Goal: Information Seeking & Learning: Learn about a topic

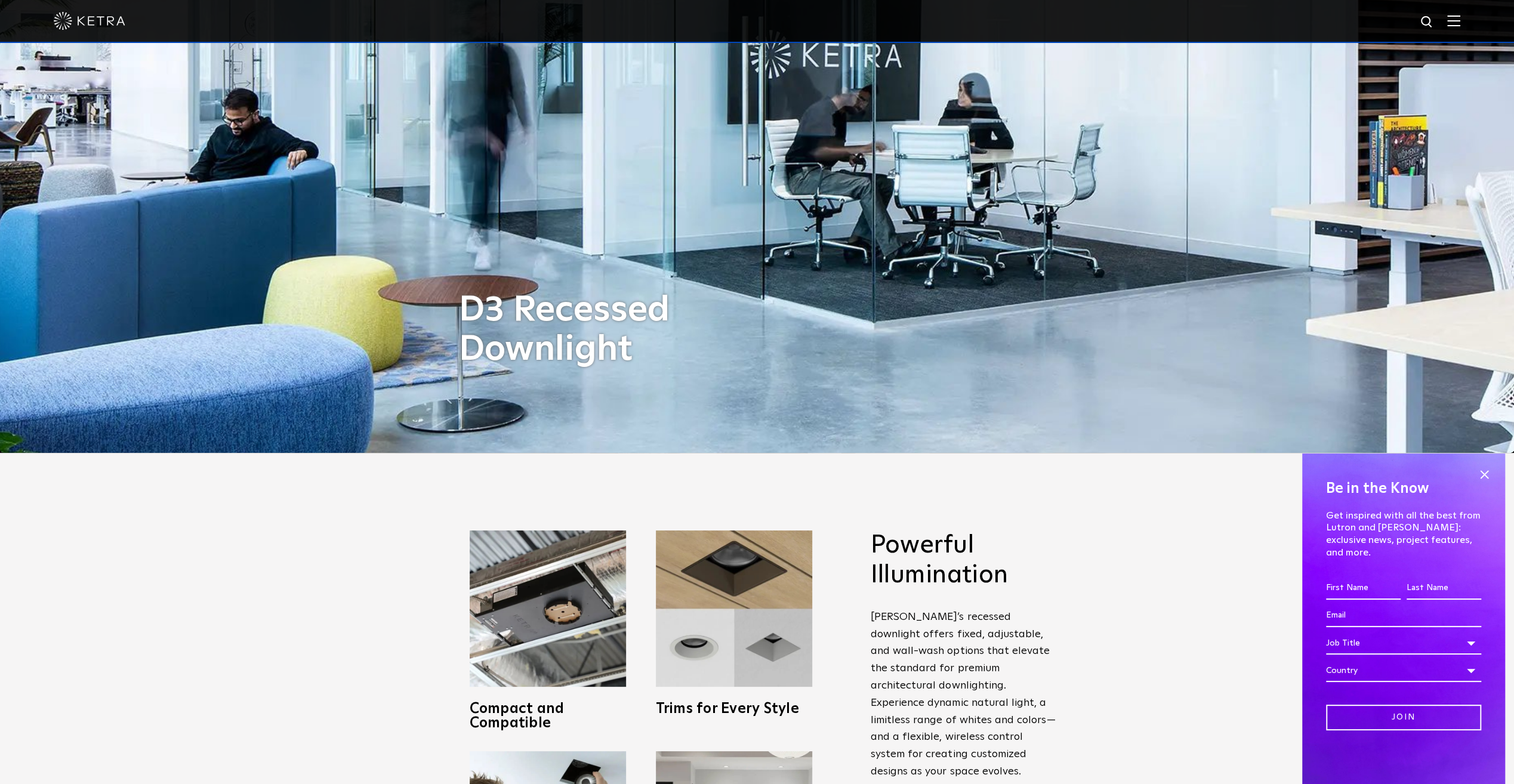
scroll to position [477, 0]
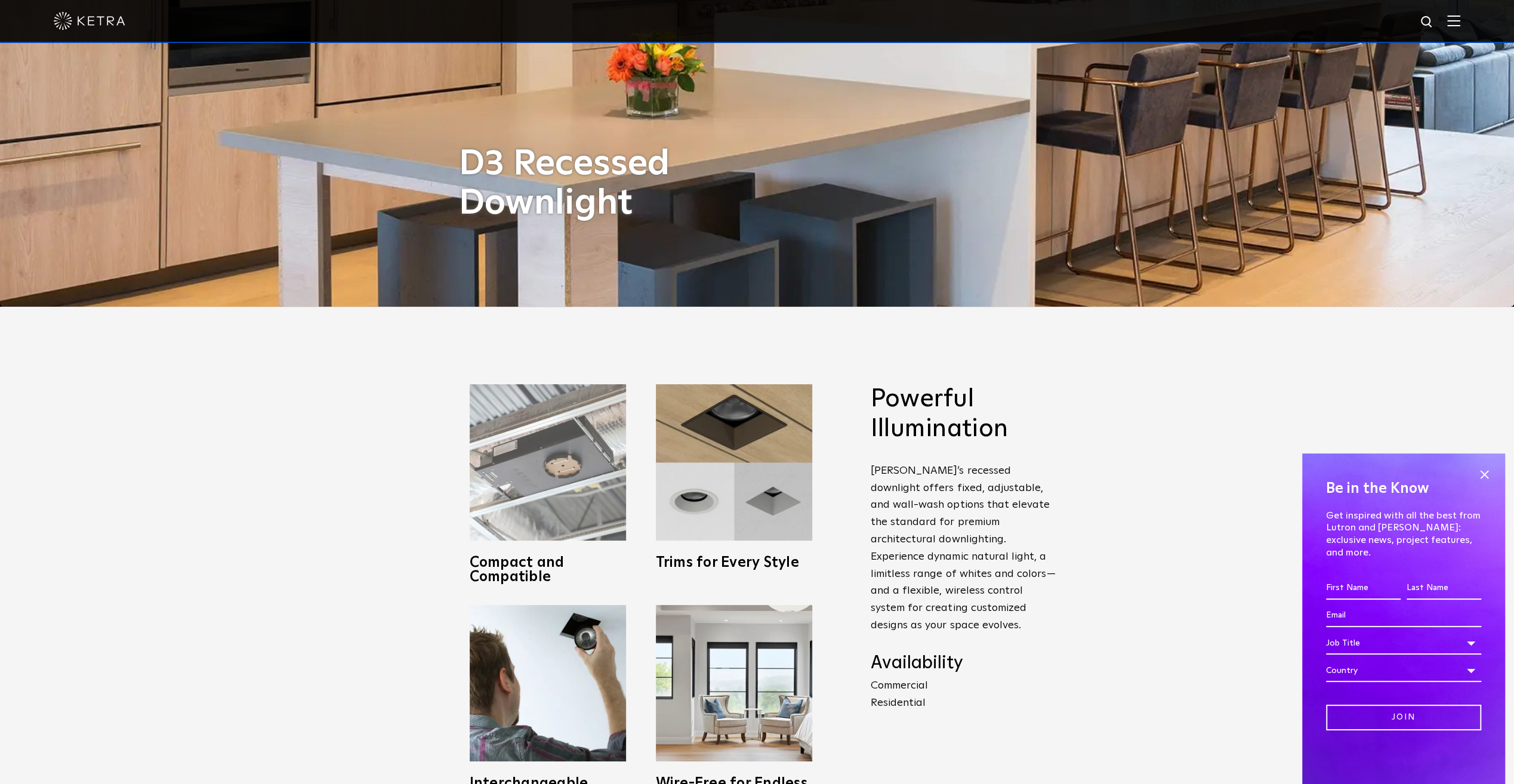
click at [590, 515] on img at bounding box center [548, 462] width 156 height 156
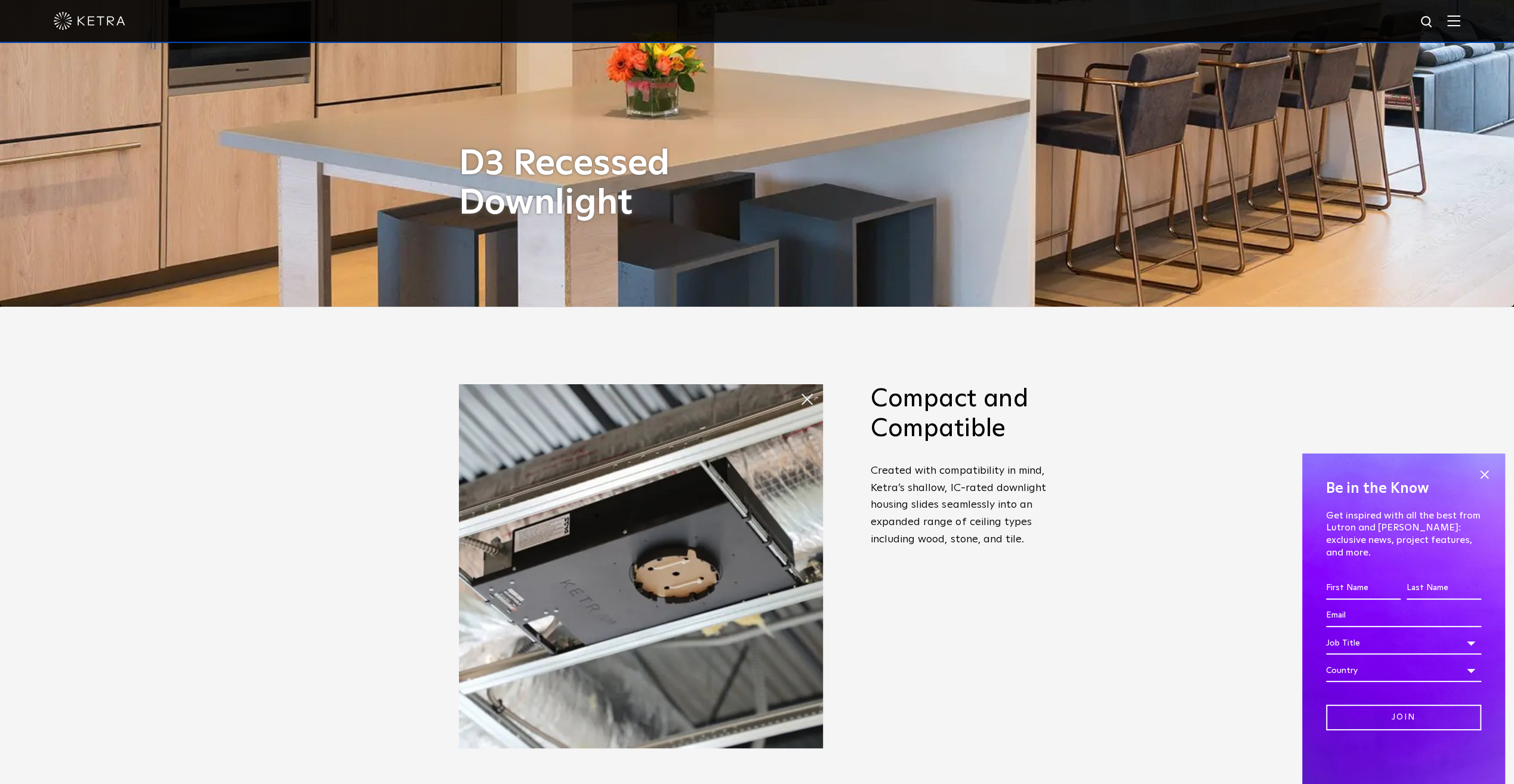
click at [590, 515] on img at bounding box center [641, 566] width 364 height 364
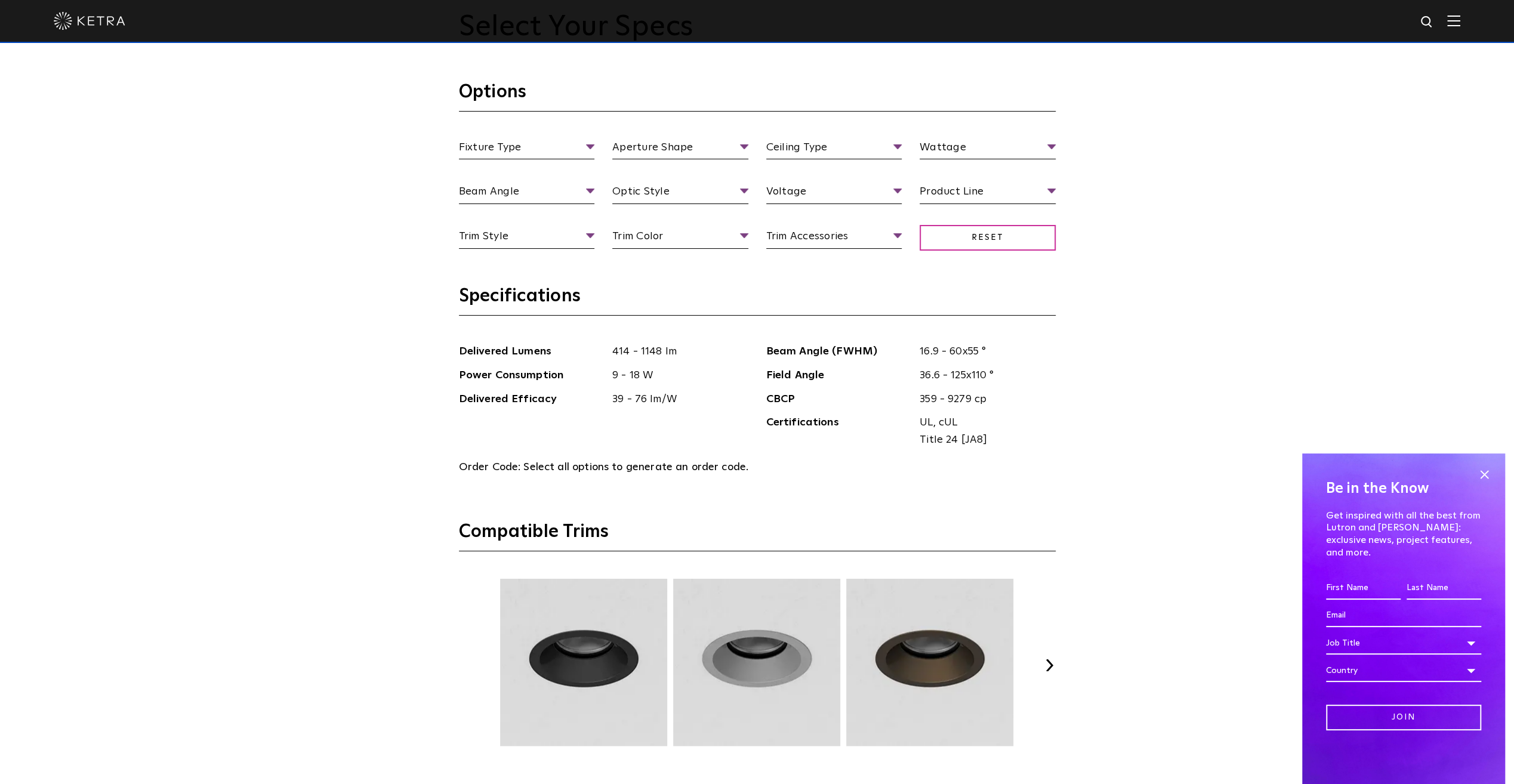
scroll to position [1431, 0]
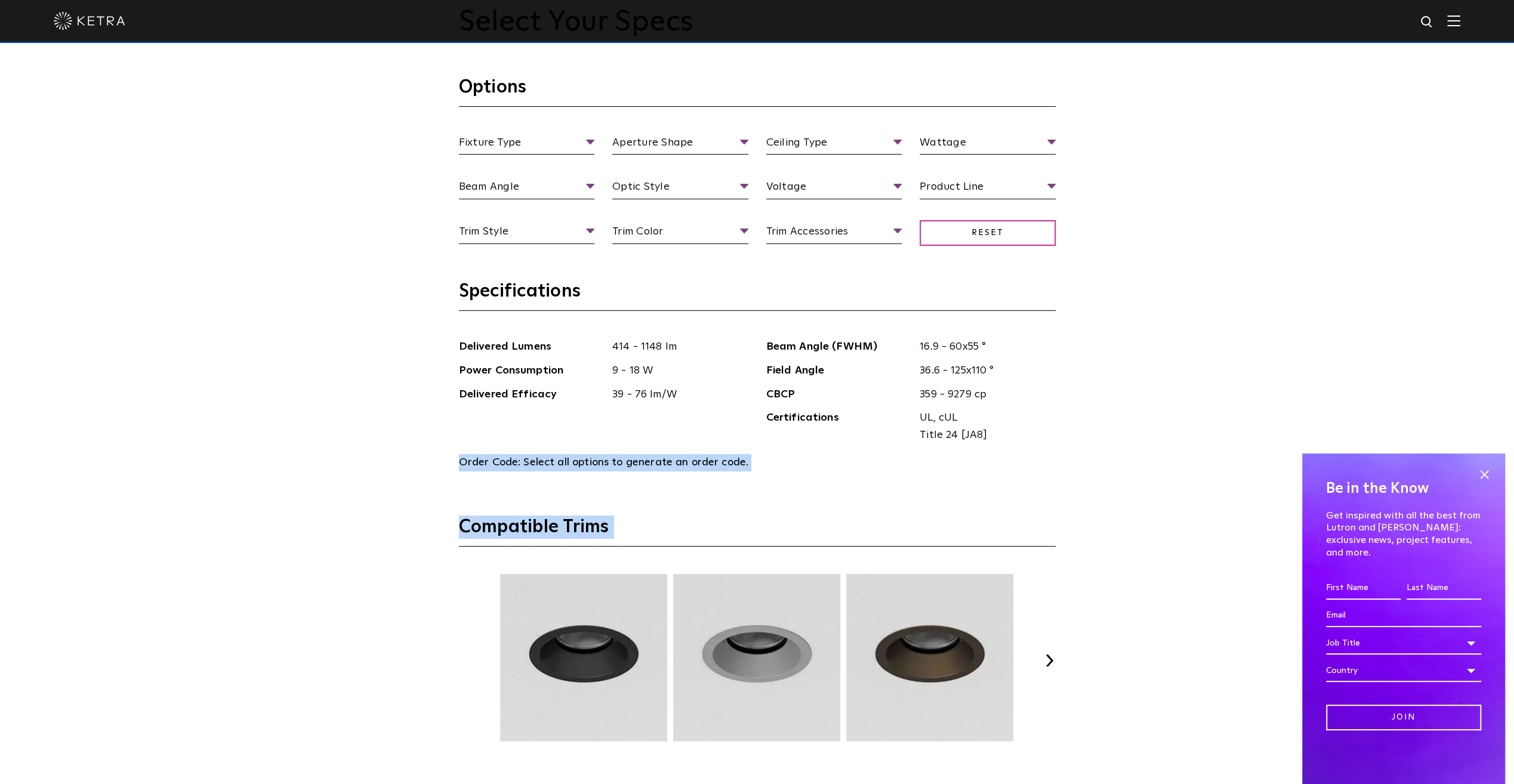
drag, startPoint x: 407, startPoint y: 514, endPoint x: 412, endPoint y: 581, distance: 67.2
click at [412, 581] on div "Select Your Specs Options Fixture Type Fixture Type Adjustable Fixed Wall Wash …" at bounding box center [757, 535] width 1514 height 1215
click at [374, 616] on div "Select Your Specs Options Fixture Type Fixture Type Adjustable Fixed Wall Wash …" at bounding box center [757, 535] width 1514 height 1215
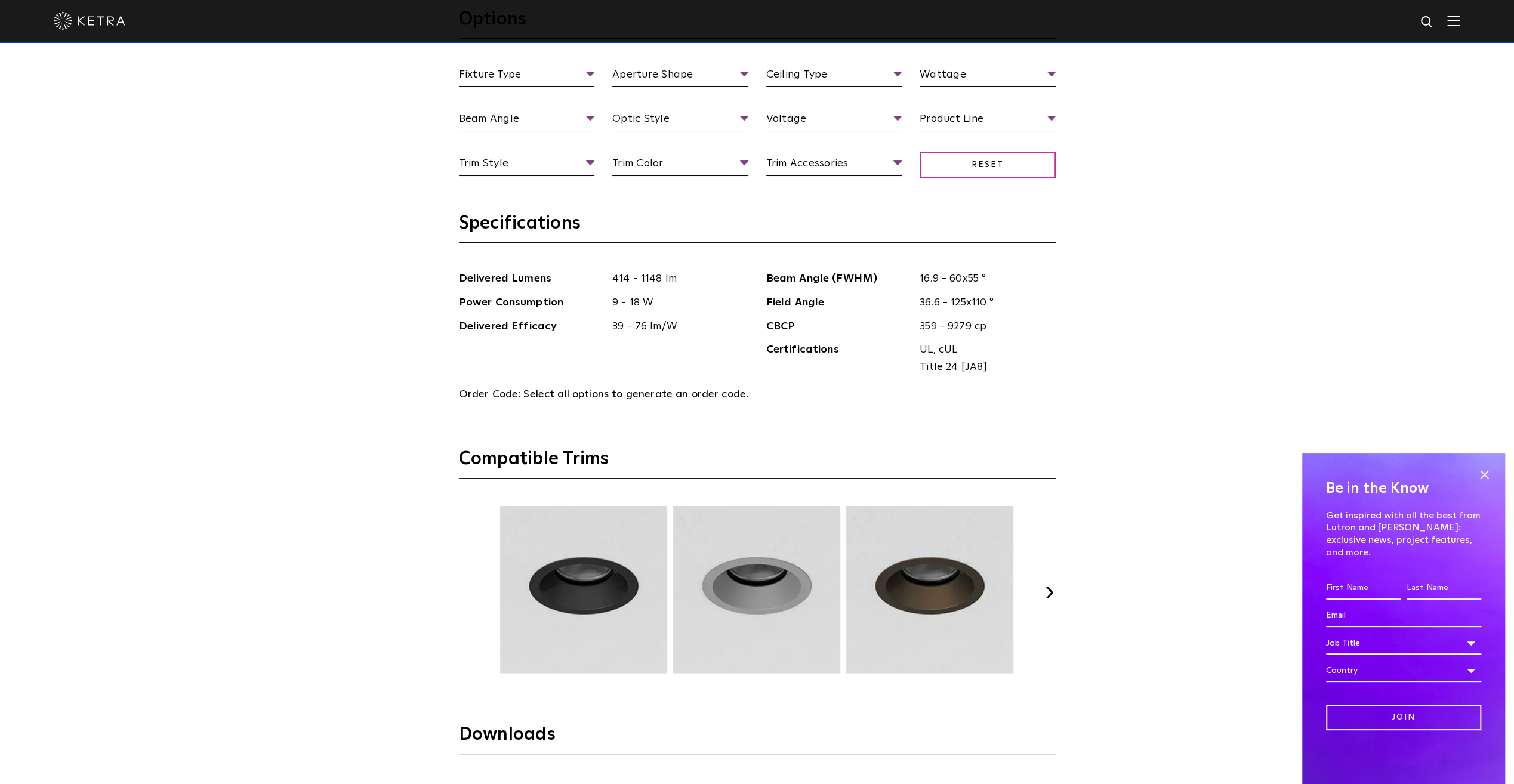
scroll to position [1491, 0]
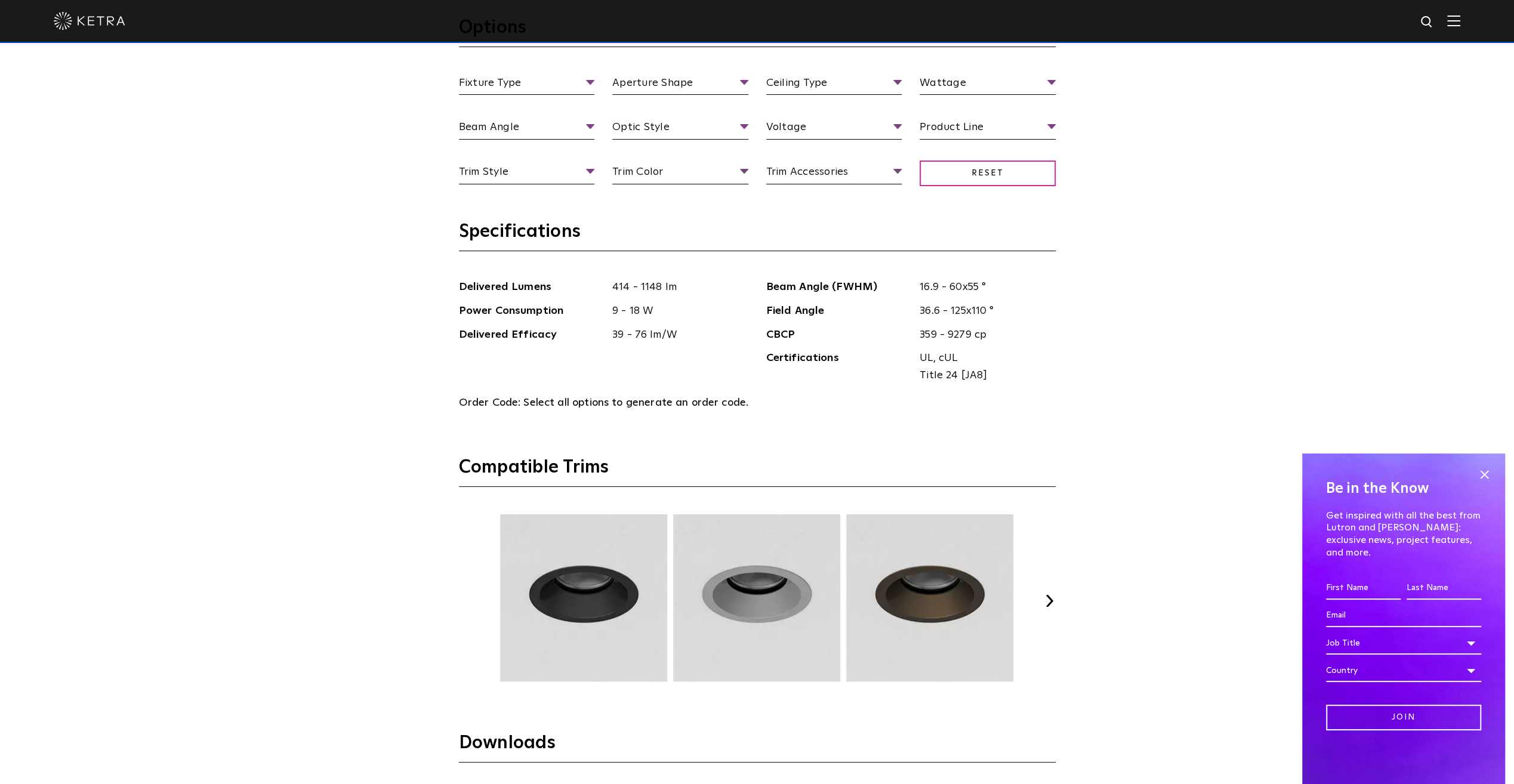
drag, startPoint x: 484, startPoint y: 630, endPoint x: 547, endPoint y: 611, distance: 65.8
click at [492, 627] on div "Previous Next" at bounding box center [757, 600] width 597 height 173
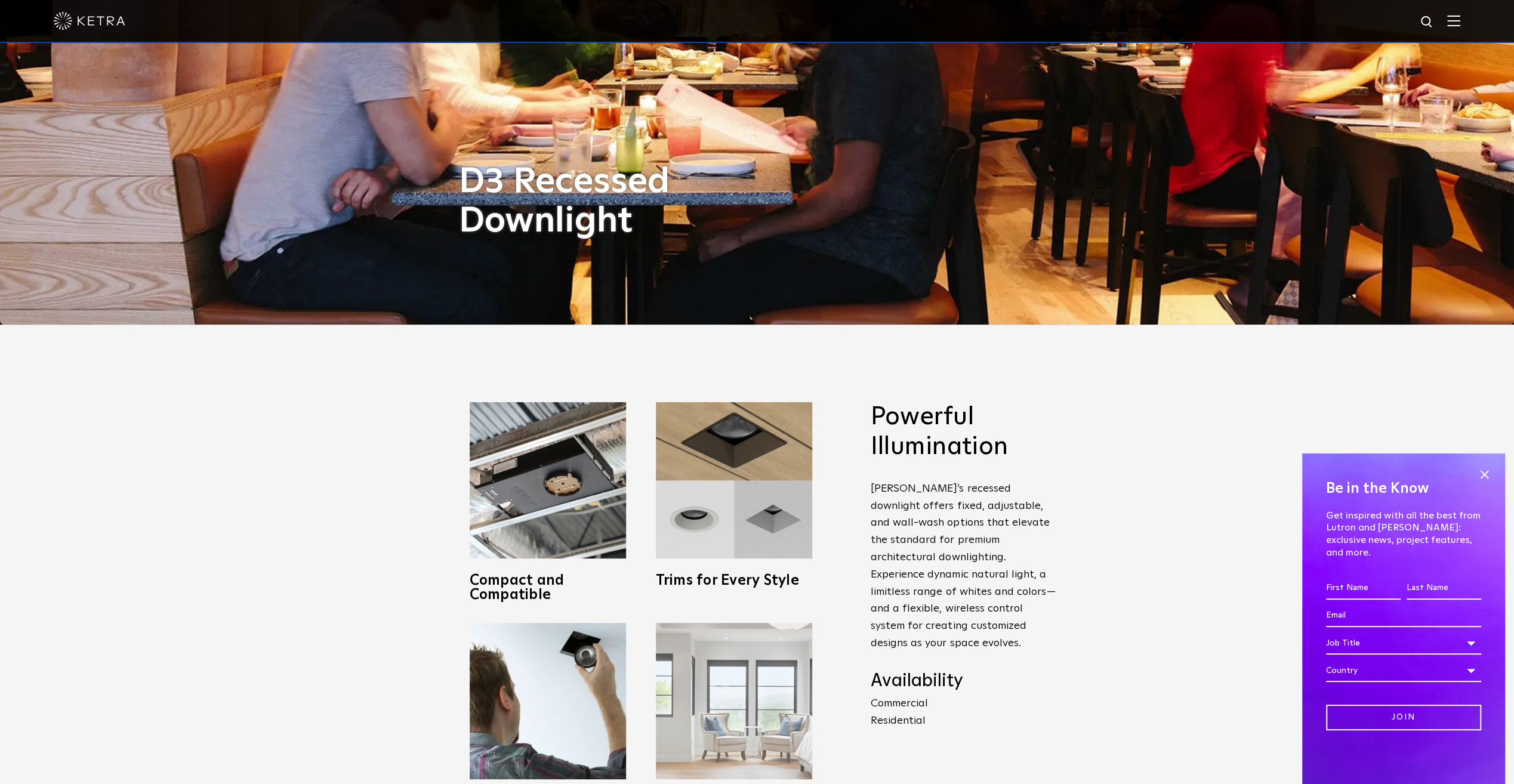
scroll to position [585, 0]
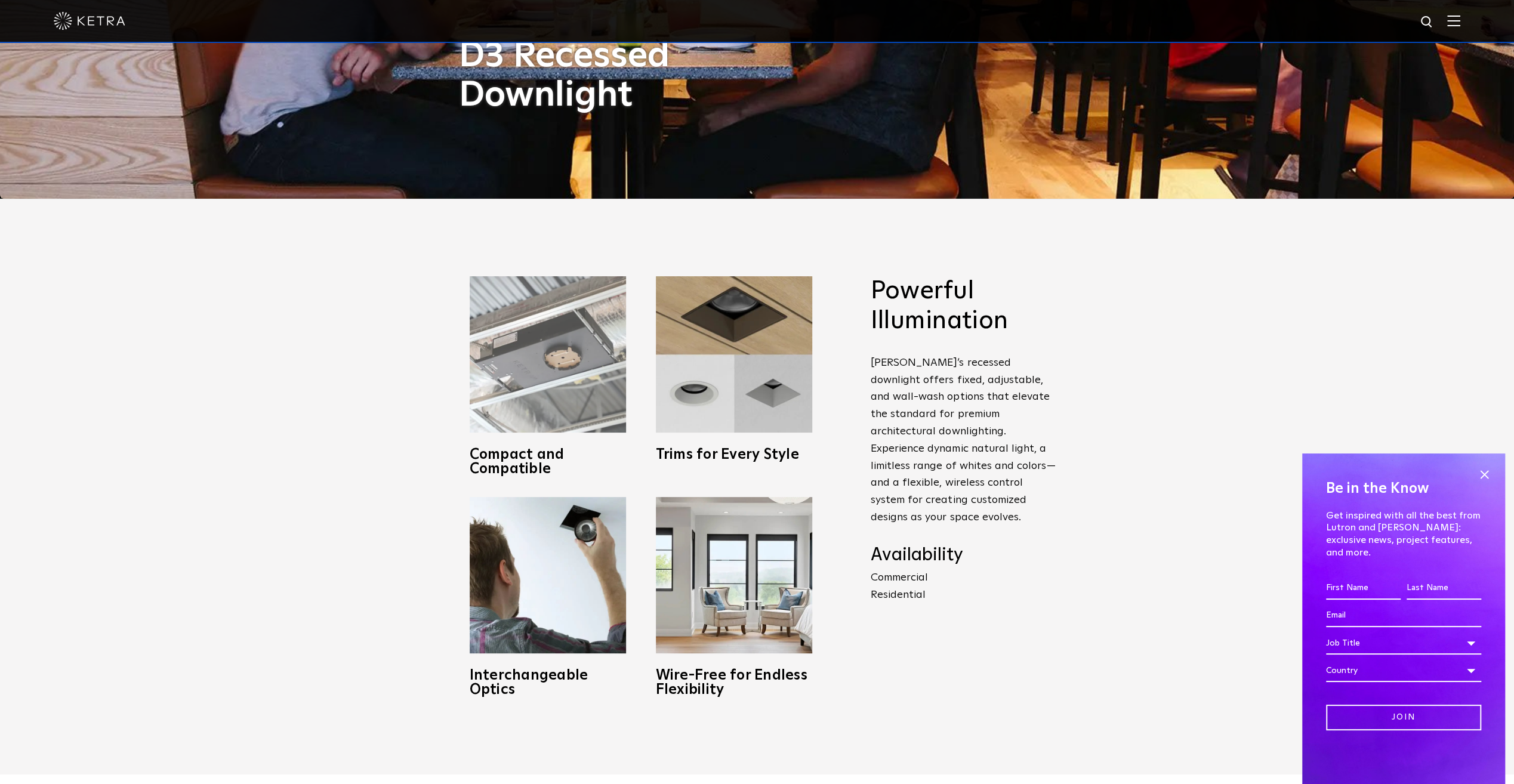
click at [584, 383] on img at bounding box center [548, 354] width 156 height 156
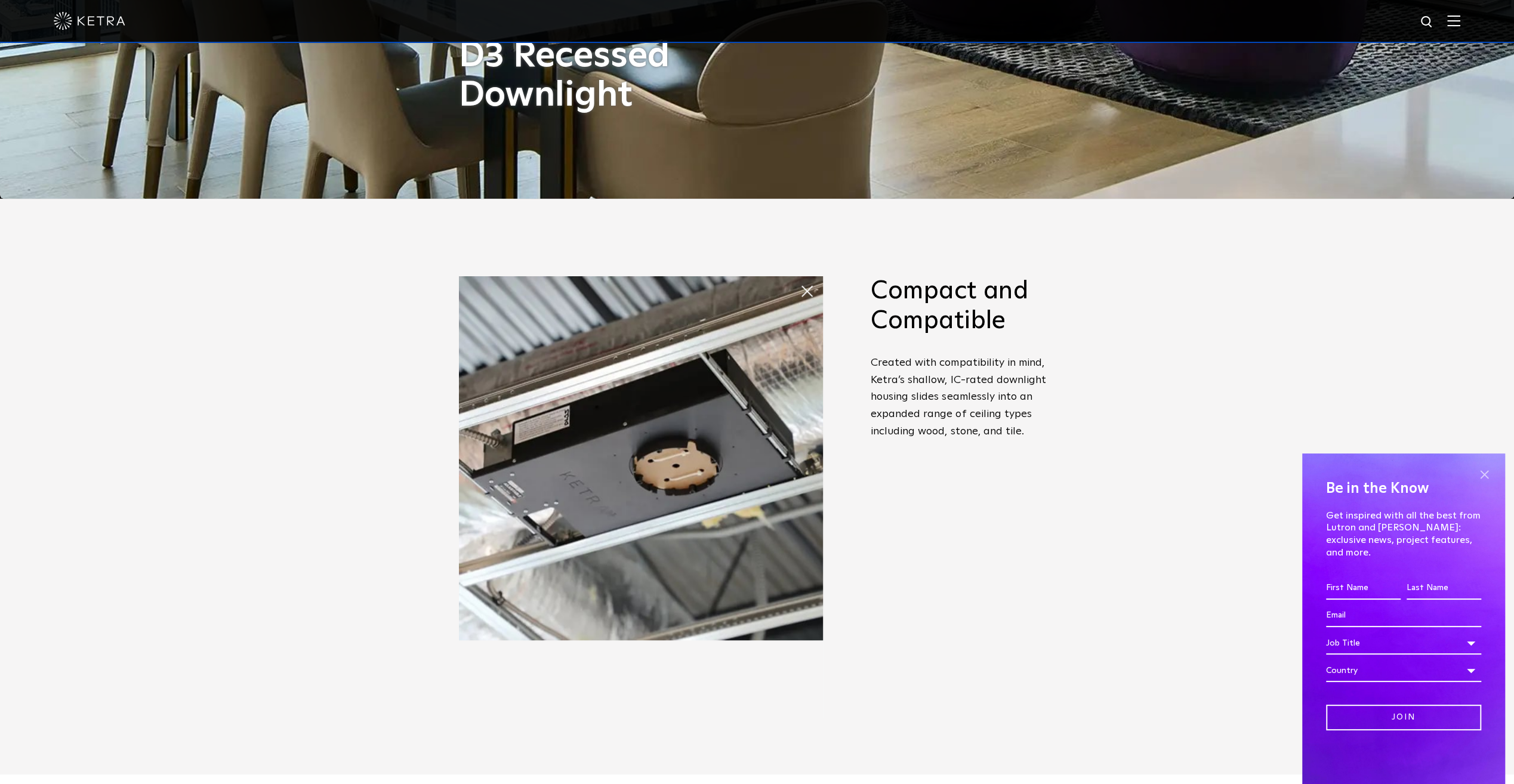
click at [1485, 483] on span at bounding box center [1484, 474] width 18 height 18
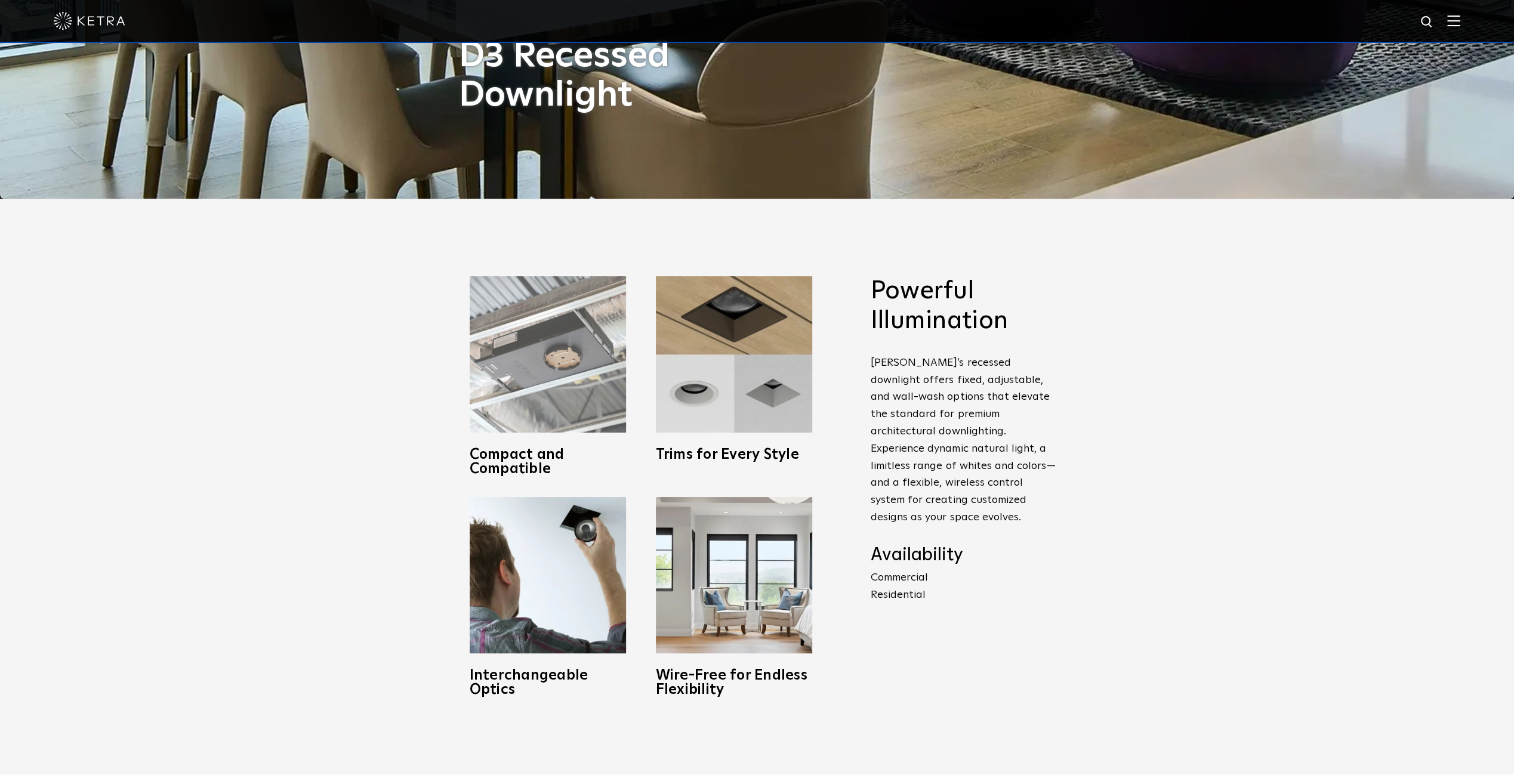
click at [597, 414] on img at bounding box center [548, 354] width 156 height 156
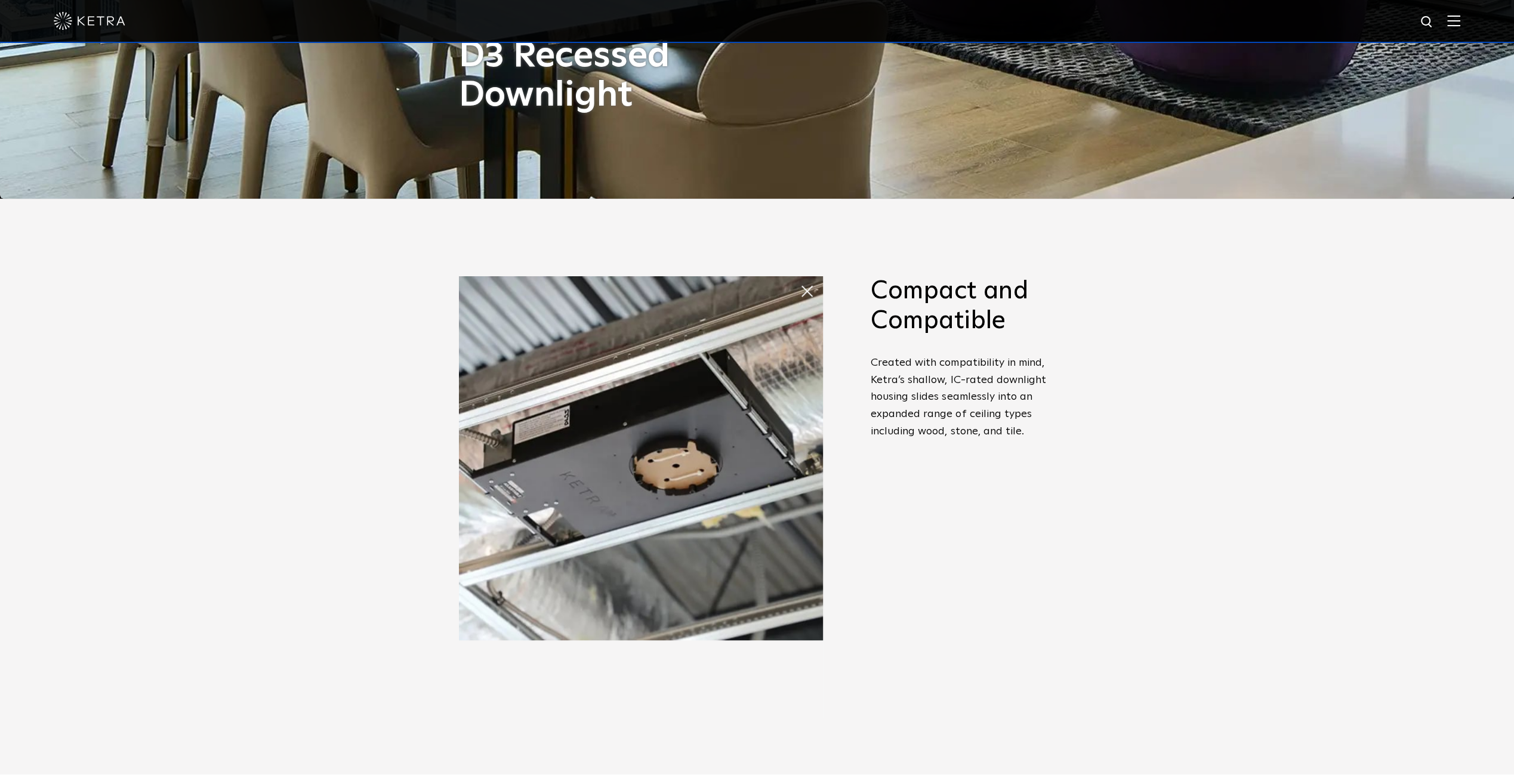
click at [597, 414] on div "Compact and Compatible Created with compatibility in mind, Ketra’s shallow, IC-…" at bounding box center [641, 497] width 394 height 441
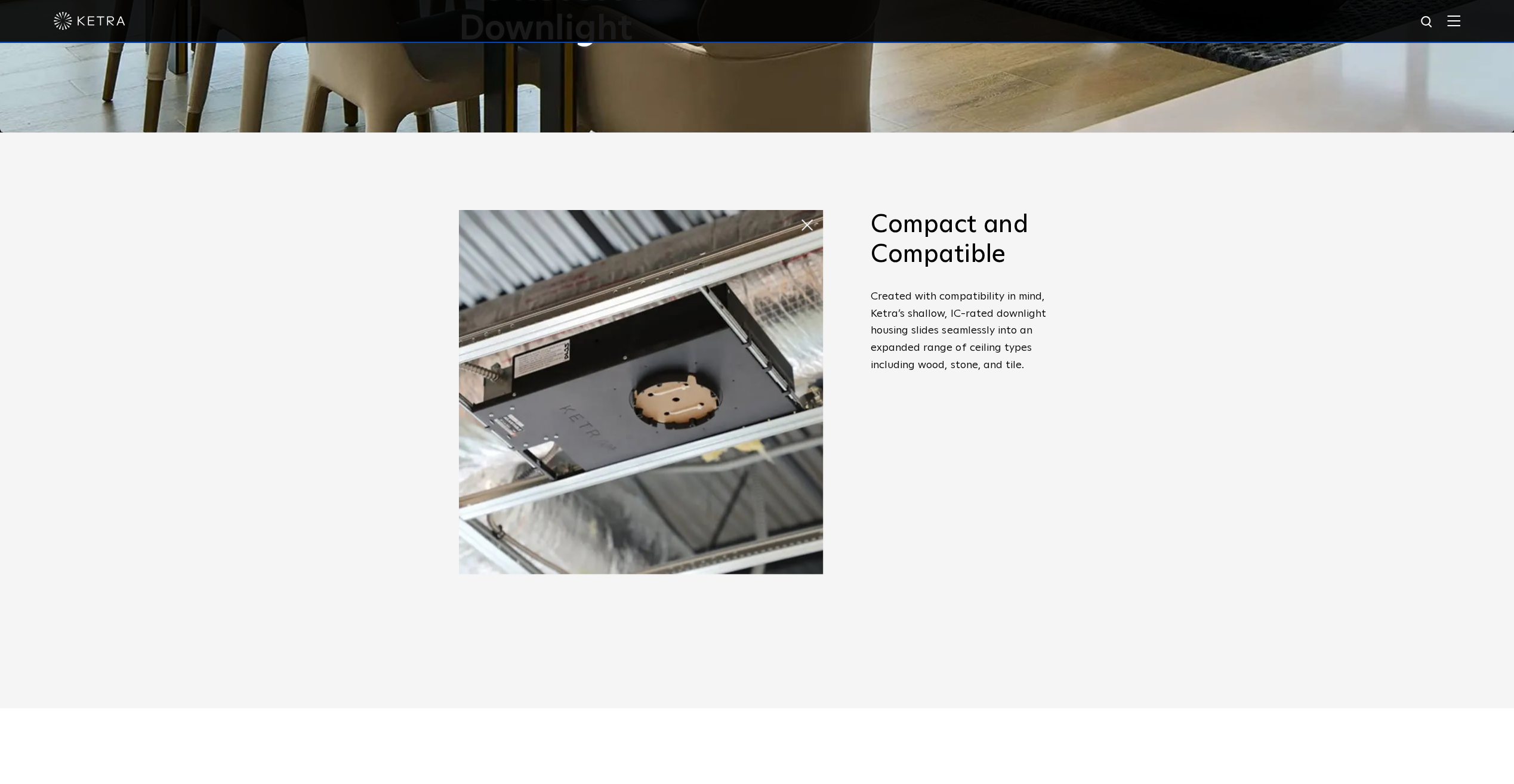
scroll to position [823, 0]
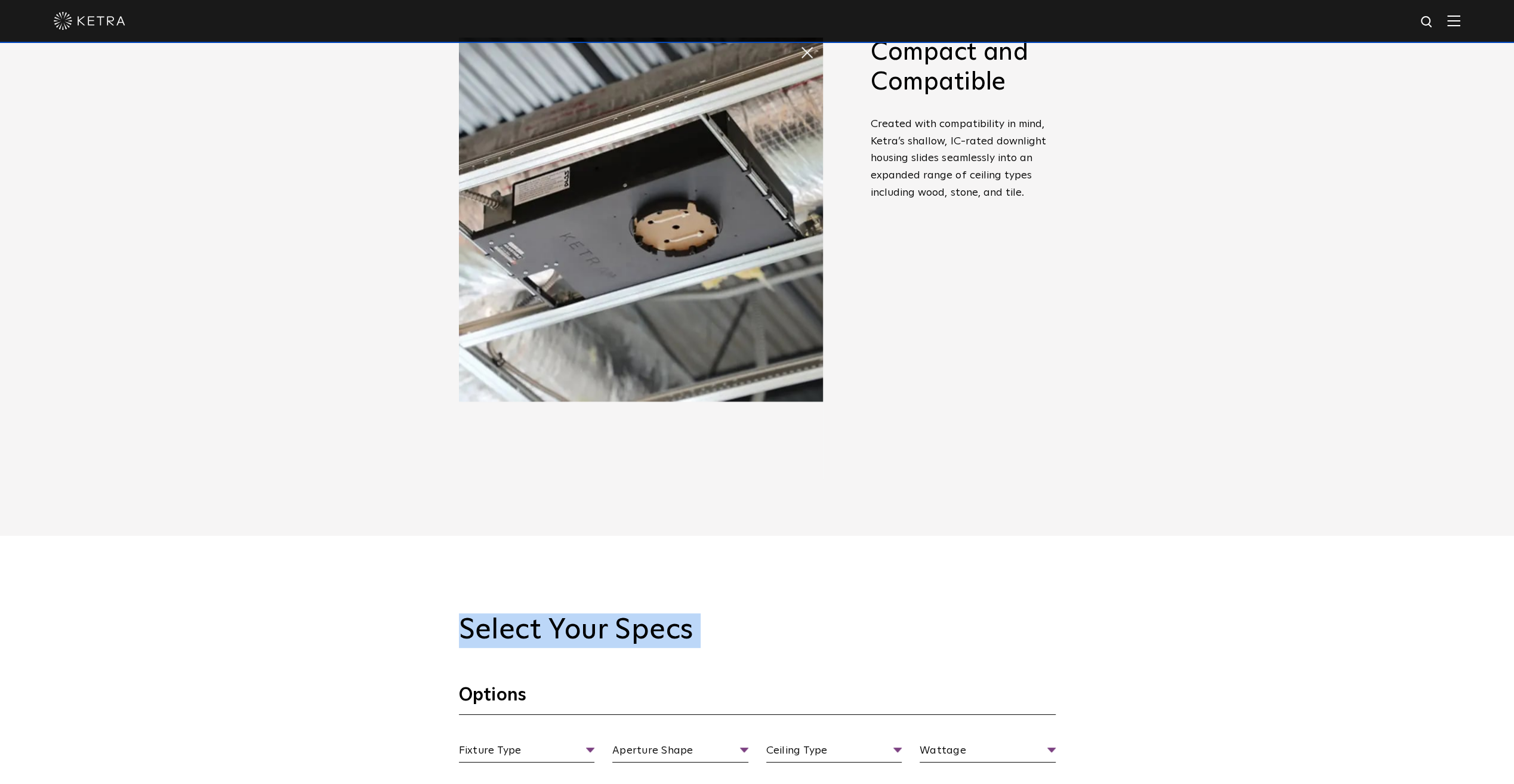
drag, startPoint x: 441, startPoint y: 605, endPoint x: 451, endPoint y: 676, distance: 71.7
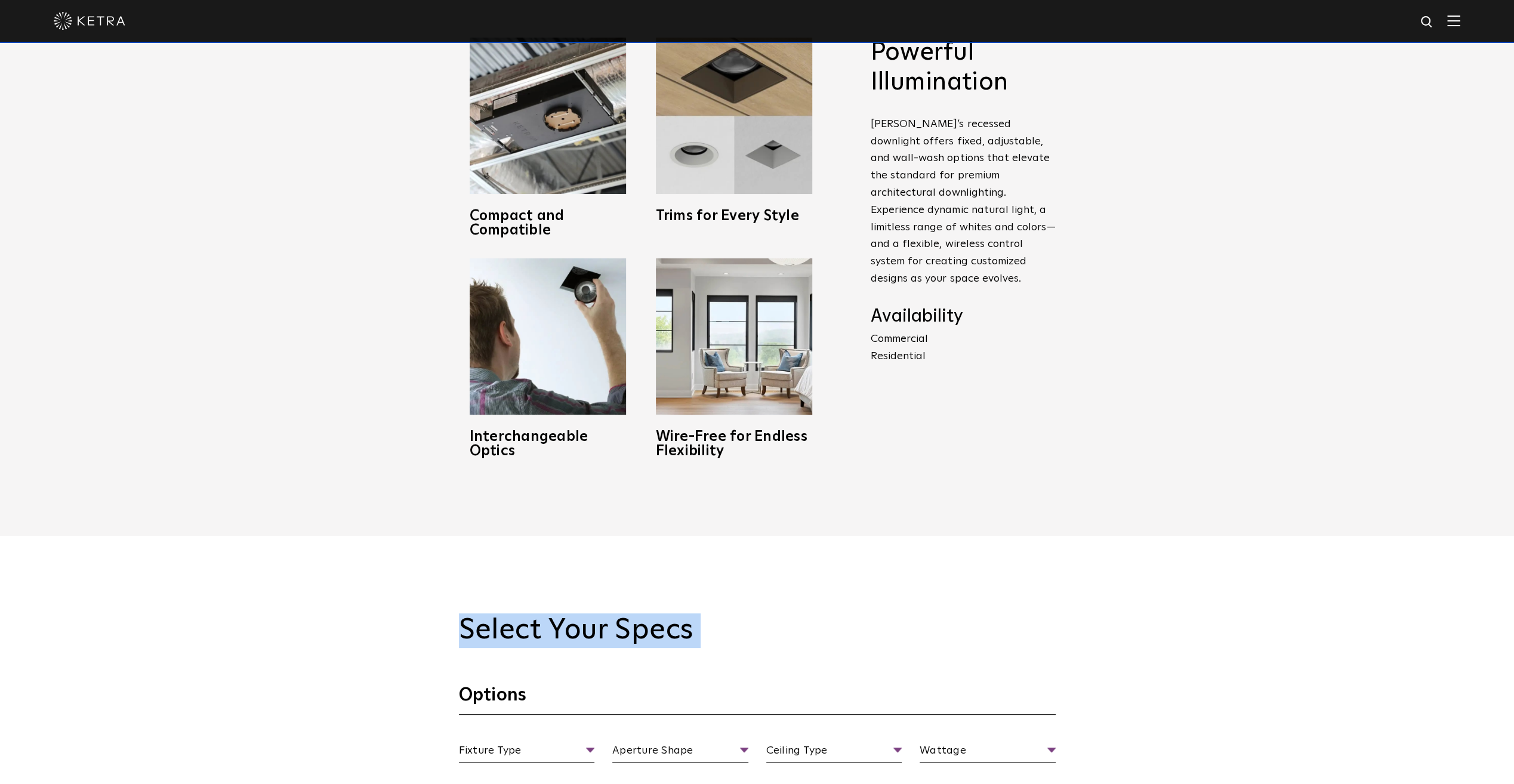
drag, startPoint x: 451, startPoint y: 676, endPoint x: 397, endPoint y: 626, distance: 73.6
click at [588, 614] on h2 "Select Your Specs" at bounding box center [757, 630] width 597 height 35
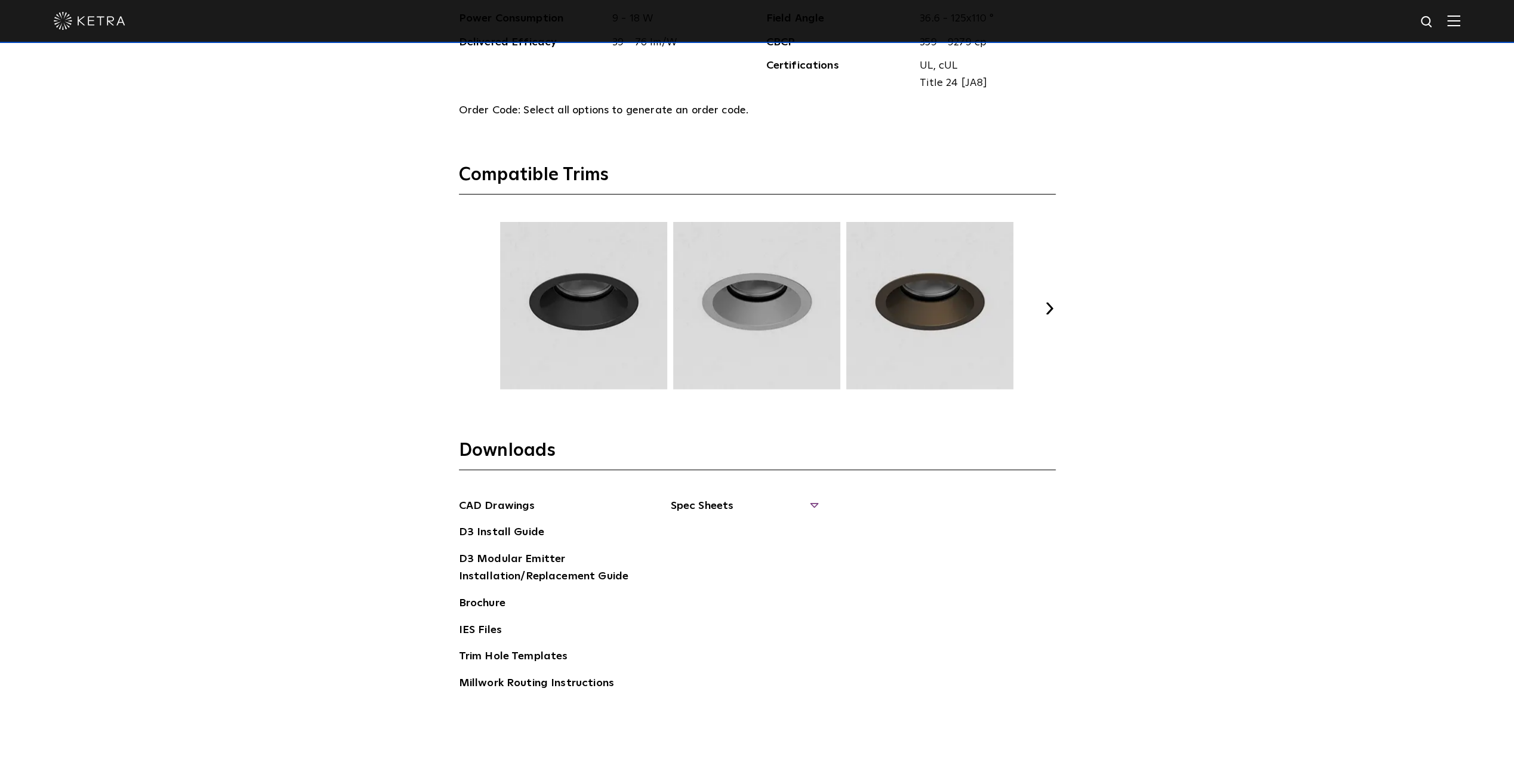
scroll to position [2016, 0]
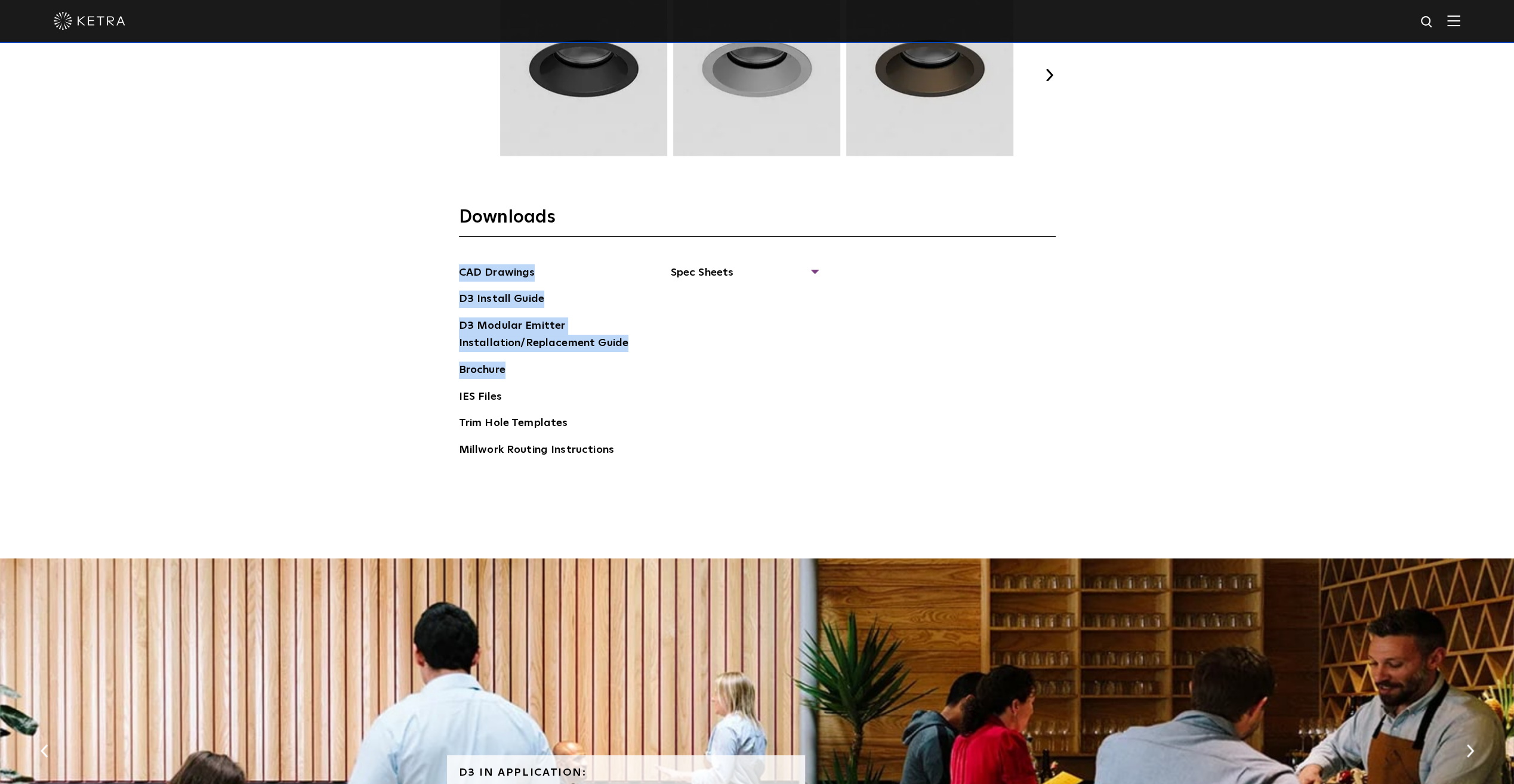
drag, startPoint x: 441, startPoint y: 258, endPoint x: 452, endPoint y: 392, distance: 134.5
drag, startPoint x: 508, startPoint y: 507, endPoint x: 492, endPoint y: 269, distance: 238.5
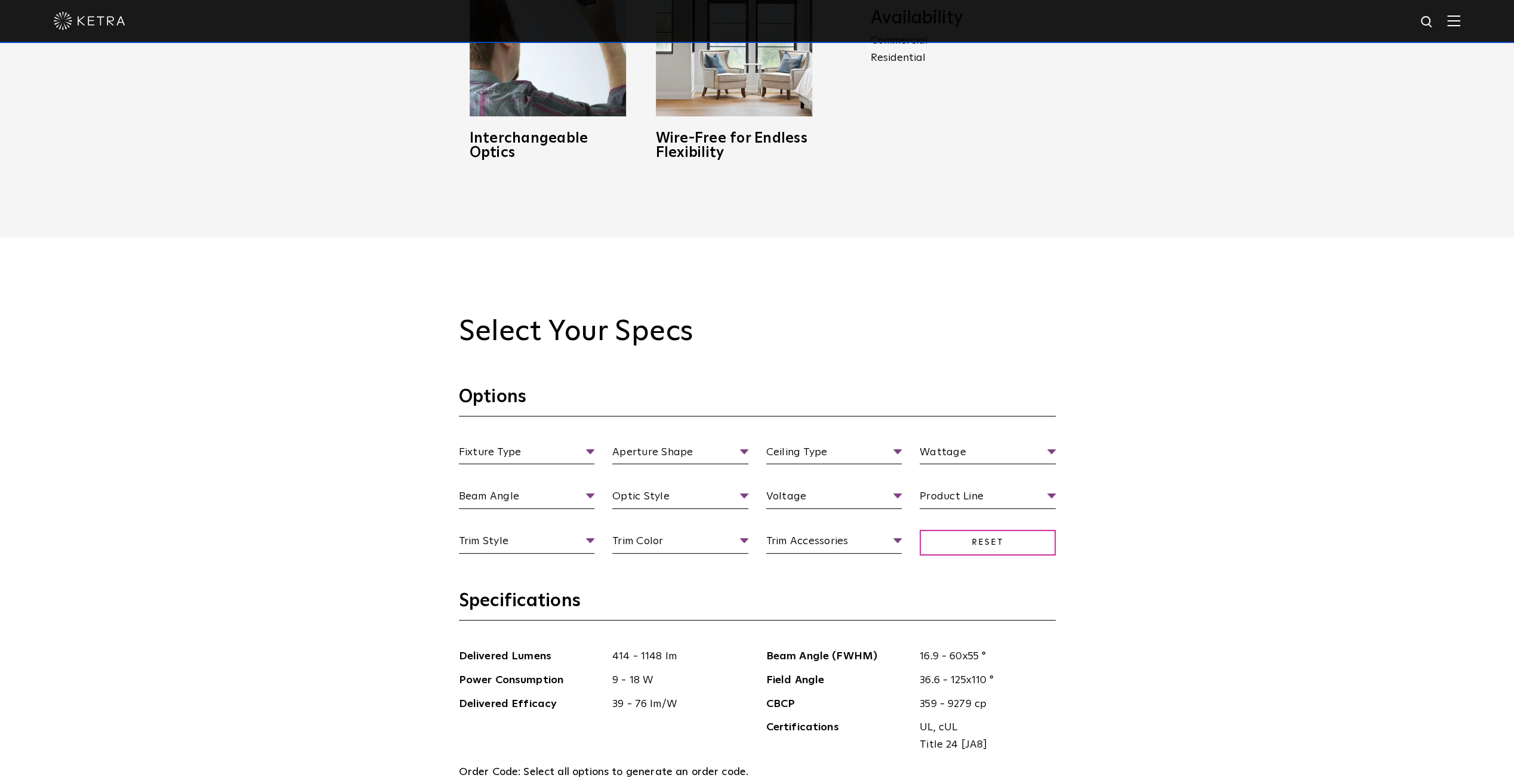
scroll to position [823, 0]
